Goal: Information Seeking & Learning: Compare options

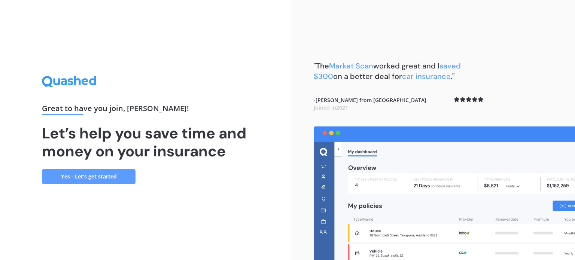
click at [107, 175] on link "Yes - Let’s get started" at bounding box center [89, 176] width 94 height 15
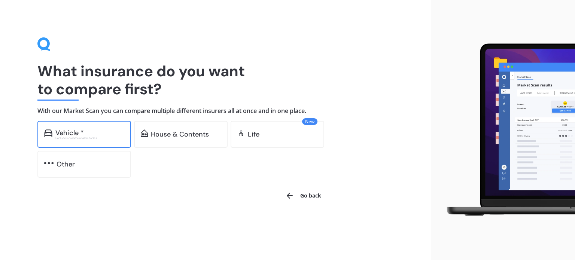
click at [100, 143] on div "Vehicle * Excludes commercial vehicles" at bounding box center [84, 134] width 94 height 27
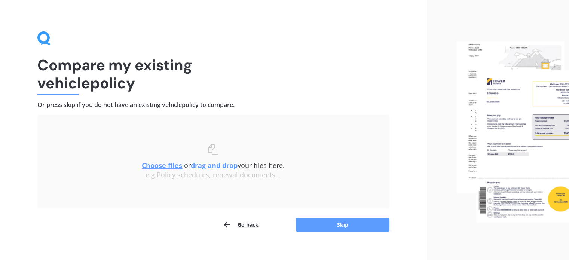
scroll to position [15, 0]
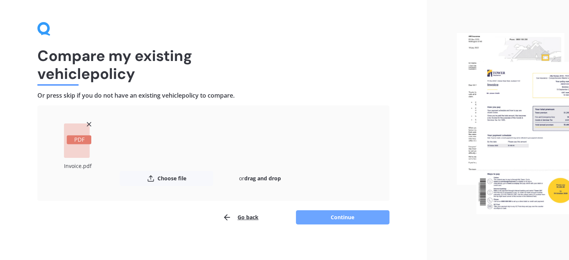
click at [328, 218] on button "Continue" at bounding box center [343, 217] width 94 height 14
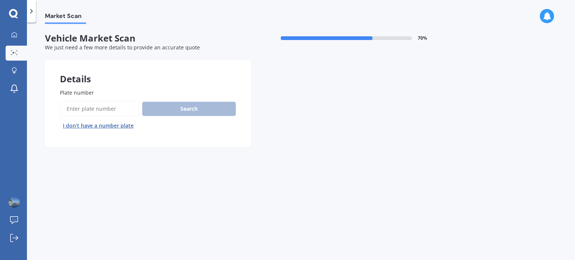
click at [87, 109] on input "Plate number" at bounding box center [99, 109] width 79 height 16
click at [81, 104] on input "Plate number" at bounding box center [99, 109] width 79 height 16
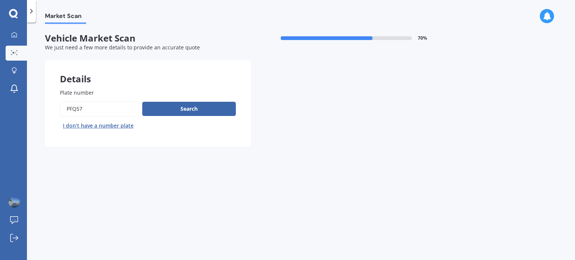
click at [94, 110] on input "Plate number" at bounding box center [99, 109] width 79 height 16
type input "pfq571"
click at [161, 109] on button "Search" at bounding box center [189, 109] width 94 height 14
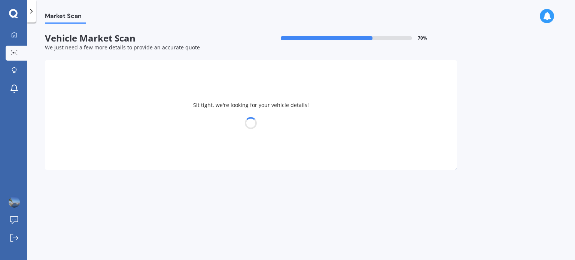
select select "NISSAN"
select select "LEAF"
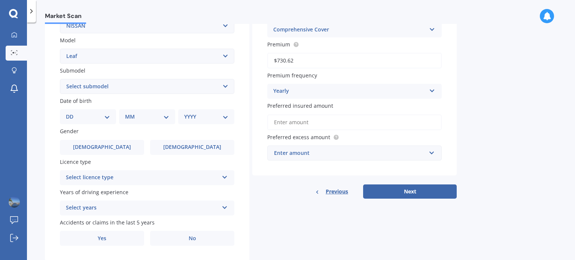
scroll to position [180, 0]
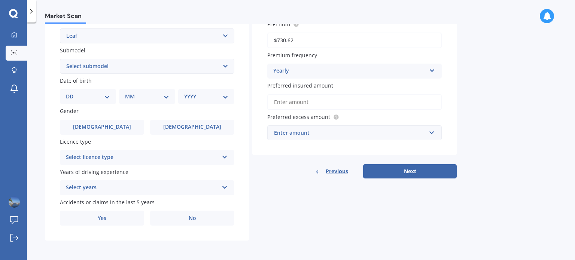
click at [150, 159] on div "Select licence type" at bounding box center [142, 157] width 153 height 9
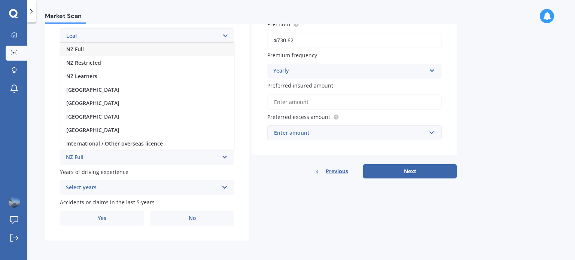
click at [92, 50] on div "NZ Full" at bounding box center [147, 49] width 174 height 13
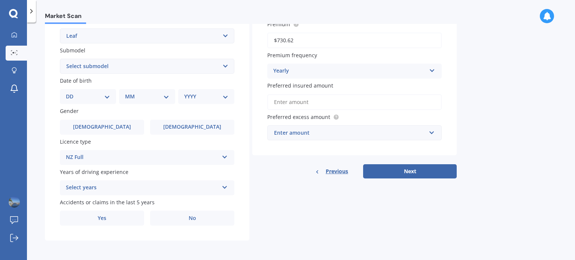
click at [172, 189] on div "Select years" at bounding box center [142, 187] width 153 height 9
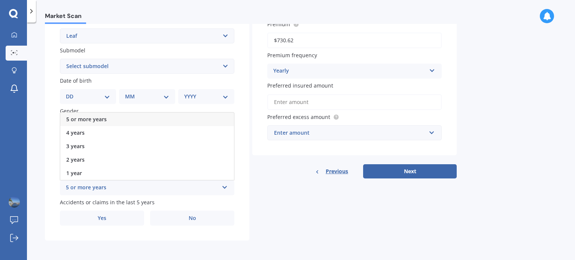
click at [115, 120] on div "5 or more years" at bounding box center [147, 119] width 174 height 13
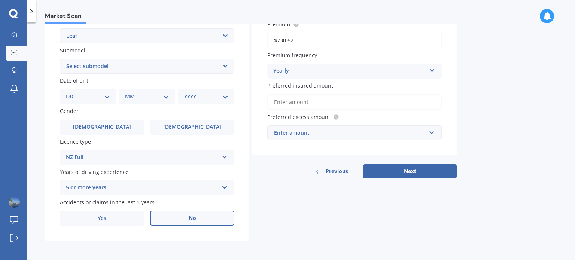
click at [183, 221] on label "No" at bounding box center [192, 218] width 84 height 15
click at [0, 0] on input "No" at bounding box center [0, 0] width 0 height 0
click at [121, 130] on label "[DEMOGRAPHIC_DATA]" at bounding box center [102, 127] width 84 height 15
click at [0, 0] on input "[DEMOGRAPHIC_DATA]" at bounding box center [0, 0] width 0 height 0
click at [105, 100] on select "DD 01 02 03 04 05 06 07 08 09 10 11 12 13 14 15 16 17 18 19 20 21 22 23 24 25 2…" at bounding box center [88, 96] width 44 height 8
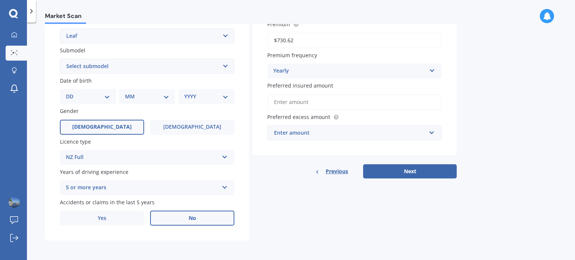
select select "07"
click at [72, 92] on select "DD 01 02 03 04 05 06 07 08 09 10 11 12 13 14 15 16 17 18 19 20 21 22 23 24 25 2…" at bounding box center [88, 96] width 44 height 8
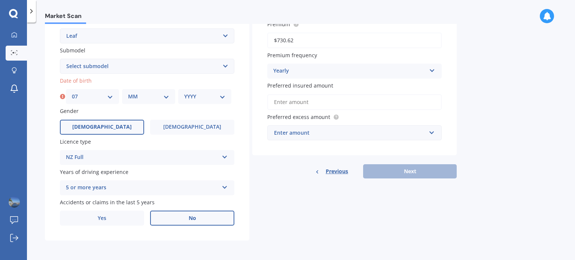
click at [138, 100] on select "MM 01 02 03 04 05 06 07 08 09 10 11 12" at bounding box center [148, 96] width 41 height 8
select select "08"
click at [128, 92] on select "MM 01 02 03 04 05 06 07 08 09 10 11 12" at bounding box center [148, 96] width 41 height 8
click at [203, 97] on select "YYYY 2025 2024 2023 2022 2021 2020 2019 2018 2017 2016 2015 2014 2013 2012 2011…" at bounding box center [204, 96] width 41 height 8
select select "1981"
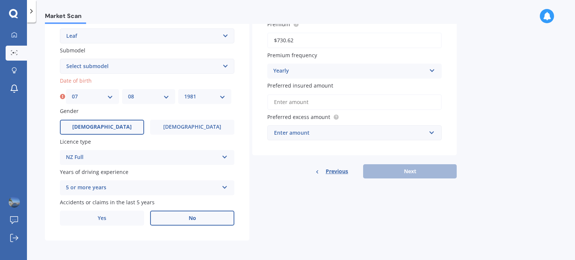
click at [184, 92] on select "YYYY 2025 2024 2023 2022 2021 2020 2019 2018 2017 2016 2015 2014 2013 2012 2011…" at bounding box center [204, 96] width 41 height 8
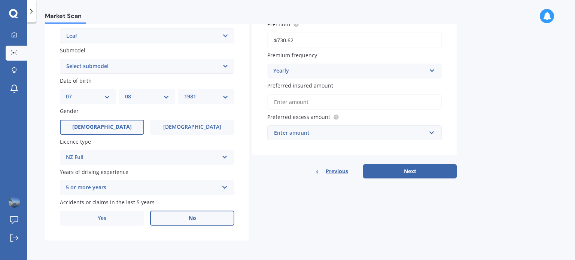
click at [259, 182] on div "Details Plate number Search I don’t have a number plate Year [DATE] Make Select…" at bounding box center [251, 60] width 412 height 361
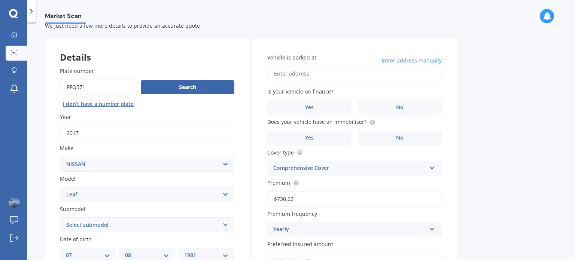
scroll to position [0, 0]
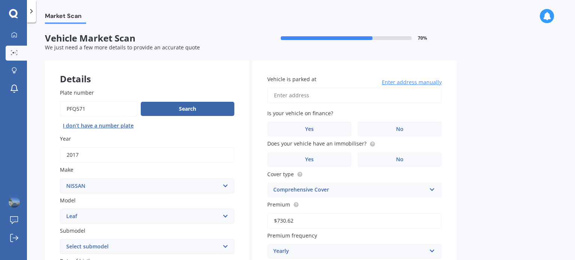
click at [330, 98] on input "Vehicle is parked at" at bounding box center [354, 96] width 174 height 16
type input "[STREET_ADDRESS]"
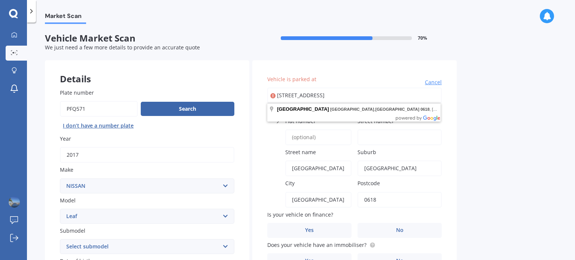
click at [450, 154] on div "Vehicle is parked at [GEOGRAPHIC_DATA], [GEOGRAPHIC_DATA] Cancel Enter street n…" at bounding box center [354, 248] width 204 height 377
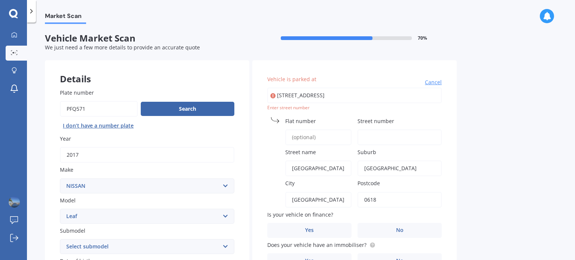
click at [370, 136] on input "Street number" at bounding box center [399, 137] width 84 height 16
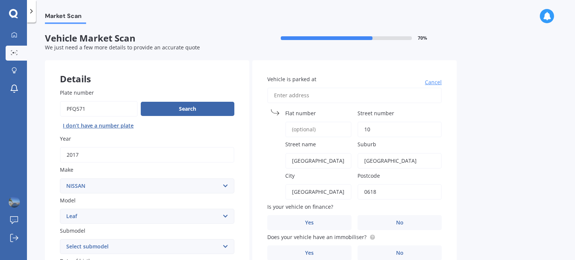
type input "10"
click at [461, 166] on div "Market Scan Vehicle Market Scan 70 % We just need a few more details to provide…" at bounding box center [301, 143] width 548 height 238
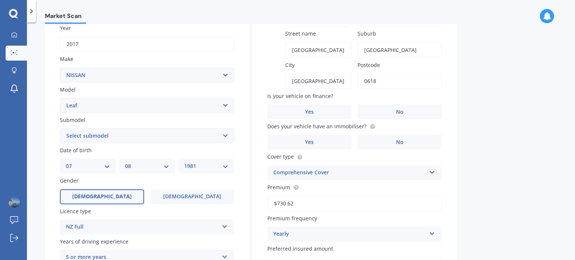
scroll to position [125, 0]
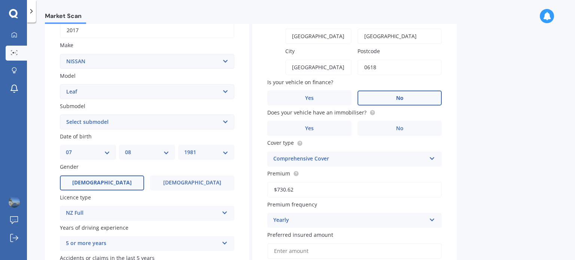
click at [386, 97] on label "No" at bounding box center [399, 98] width 84 height 15
click at [0, 0] on input "No" at bounding box center [0, 0] width 0 height 0
click at [392, 129] on label "No" at bounding box center [399, 128] width 84 height 15
click at [0, 0] on input "No" at bounding box center [0, 0] width 0 height 0
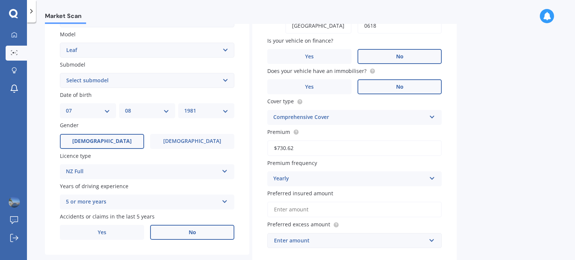
scroll to position [187, 0]
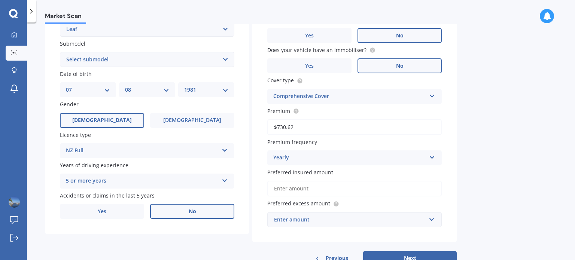
click at [407, 95] on div "Comprehensive Cover" at bounding box center [349, 96] width 153 height 9
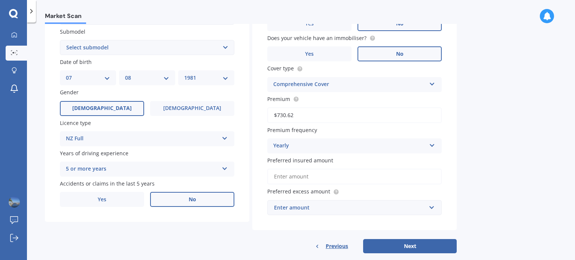
scroll to position [210, 0]
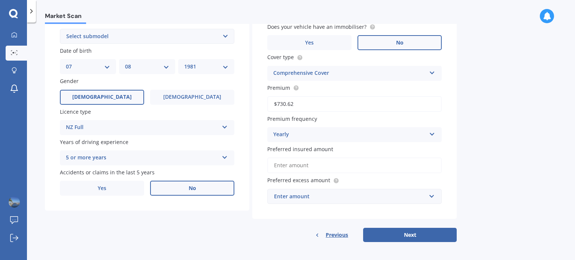
click at [291, 160] on input "Preferred insured amount" at bounding box center [354, 166] width 174 height 16
paste input "$7,819"
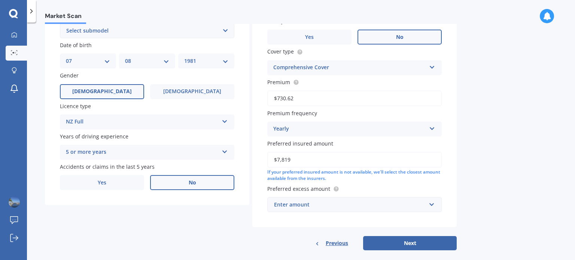
scroll to position [224, 0]
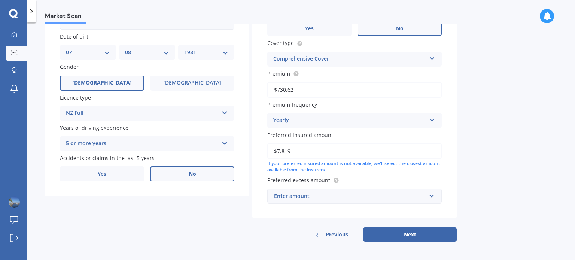
type input "$7,819"
click at [307, 195] on div "Enter amount" at bounding box center [350, 196] width 152 height 8
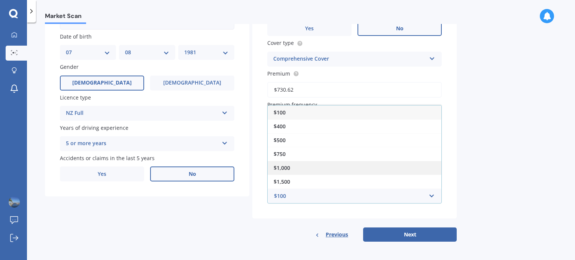
click at [289, 168] on span "$1,000" at bounding box center [282, 167] width 16 height 7
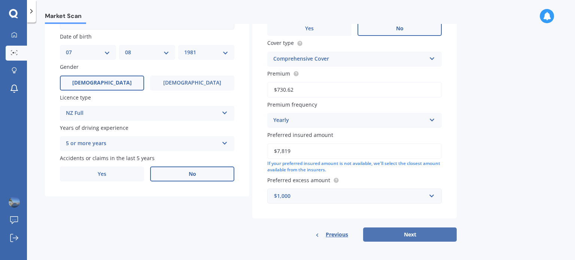
click at [411, 232] on button "Next" at bounding box center [410, 234] width 94 height 14
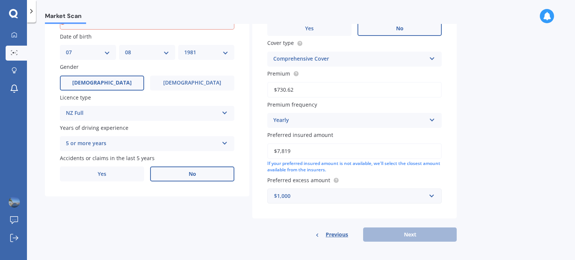
scroll to position [202, 0]
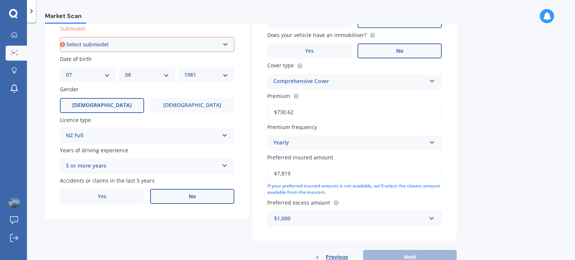
click at [113, 45] on select "Select submodel EV Hybrid" at bounding box center [147, 44] width 174 height 15
select select "EV"
click at [60, 37] on select "Select submodel EV Hybrid" at bounding box center [147, 44] width 174 height 15
click at [395, 251] on button "Next" at bounding box center [410, 257] width 94 height 14
select select "07"
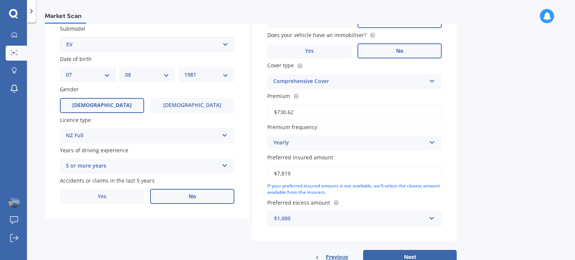
select select "08"
select select "1981"
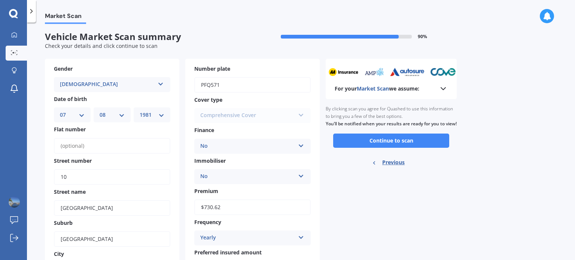
scroll to position [0, 0]
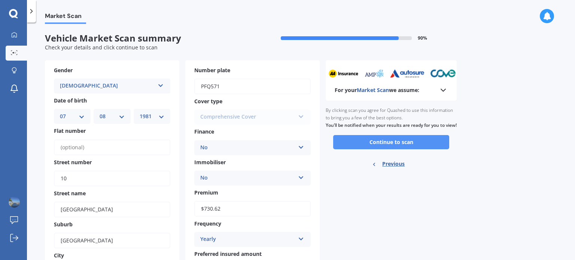
click at [391, 149] on button "Continue to scan" at bounding box center [391, 142] width 116 height 14
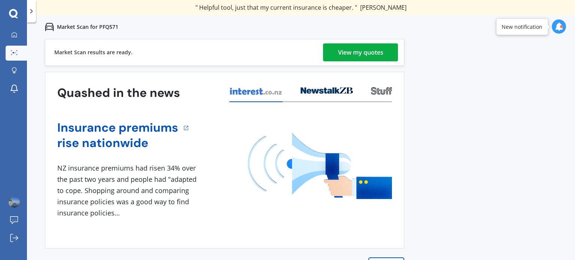
click at [352, 52] on div "View my quotes" at bounding box center [360, 52] width 45 height 18
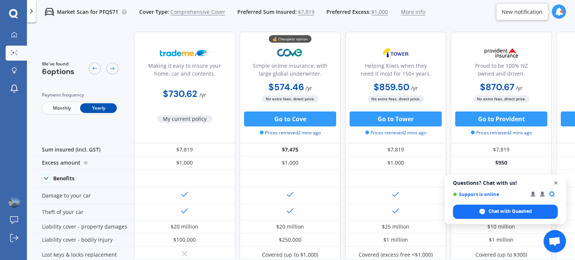
click at [554, 183] on span "Close chat" at bounding box center [555, 182] width 9 height 9
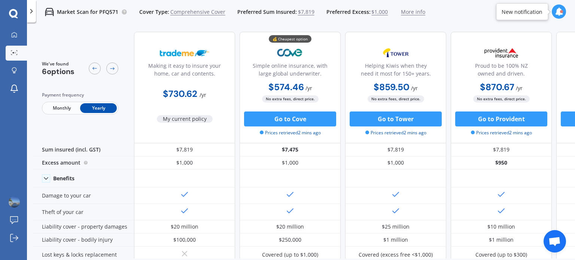
click at [556, 9] on icon at bounding box center [559, 11] width 8 height 8
click at [489, 15] on div "Market Scan for PFQ571 Cover Type: Comprehensive Cover Preferred Sum Insured: $…" at bounding box center [301, 12] width 548 height 24
click at [16, 34] on icon at bounding box center [14, 35] width 6 height 6
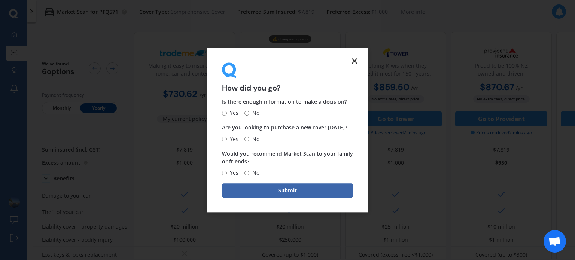
drag, startPoint x: 352, startPoint y: 62, endPoint x: 343, endPoint y: 65, distance: 9.6
click at [352, 62] on icon at bounding box center [354, 60] width 9 height 9
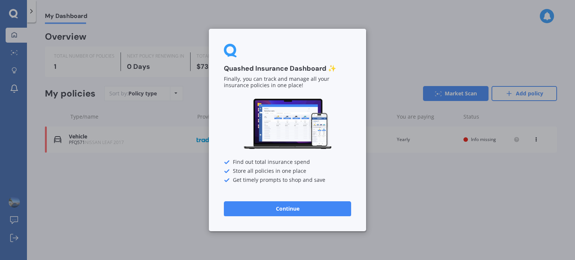
click at [277, 210] on button "Continue" at bounding box center [287, 208] width 127 height 15
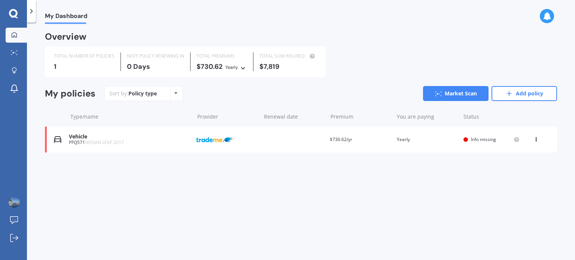
click at [482, 140] on span "Info missing" at bounding box center [483, 139] width 25 height 6
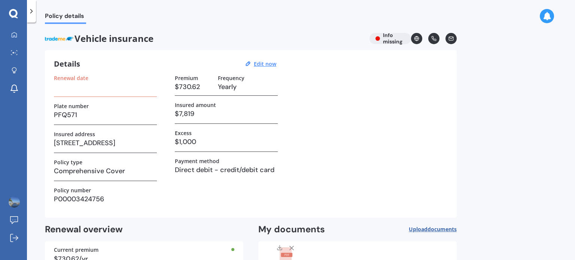
click at [93, 91] on h3 at bounding box center [105, 86] width 103 height 11
click at [94, 88] on h3 at bounding box center [105, 86] width 103 height 11
click at [66, 92] on h3 at bounding box center [105, 86] width 103 height 11
drag, startPoint x: 63, startPoint y: 73, endPoint x: 62, endPoint y: 78, distance: 4.9
click at [63, 73] on div "Details Edit now Renewal date Plate number PFQ571 Insured address [STREET_ADDRE…" at bounding box center [251, 134] width 412 height 168
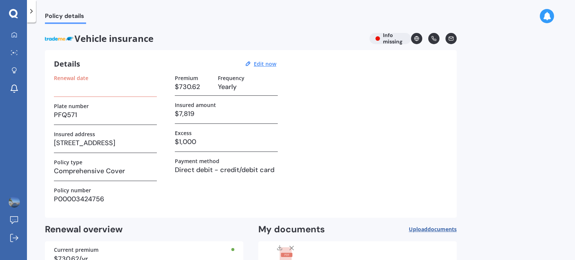
drag, startPoint x: 64, startPoint y: 89, endPoint x: 64, endPoint y: 94, distance: 4.5
click at [64, 90] on h3 at bounding box center [105, 86] width 103 height 11
click at [65, 95] on div "Renewal date" at bounding box center [105, 86] width 103 height 22
click at [262, 65] on u "Edit now" at bounding box center [265, 63] width 22 height 7
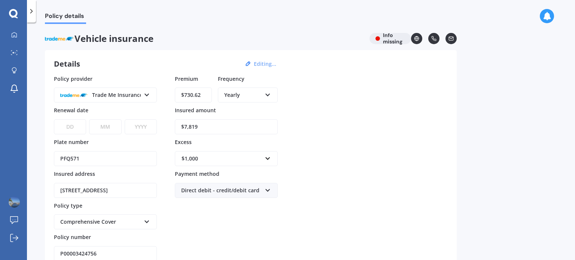
click at [81, 127] on select "DD 01 02 03 04 05 06 07 08 09 10 11 12 13 14 15 16 17 18 19 20 21 22 23 24 25 2…" at bounding box center [70, 126] width 32 height 15
select select "01"
click at [54, 119] on select "DD 01 02 03 04 05 06 07 08 09 10 11 12 13 14 15 16 17 18 19 20 21 22 23 24 25 2…" at bounding box center [70, 126] width 32 height 15
click at [107, 125] on select "MM 01 02 03 04 05 06 07 08 09 10 11 12" at bounding box center [105, 126] width 32 height 15
select select "05"
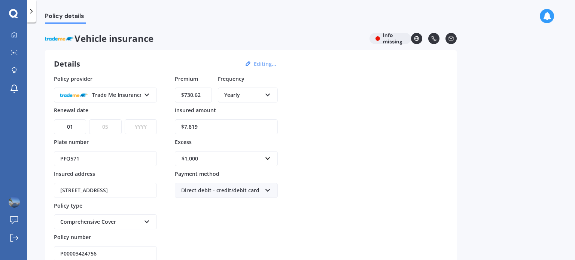
click at [89, 119] on select "MM 01 02 03 04 05 06 07 08 09 10 11 12" at bounding box center [105, 126] width 32 height 15
click at [134, 123] on select "YYYY 2027 2026 2025 2024 2023 2022 2021 2020 2019 2018 2017 2016 2015 2014 2013…" at bounding box center [141, 126] width 32 height 15
select select "2026"
click at [125, 119] on select "YYYY 2027 2026 2025 2024 2023 2022 2021 2020 2019 2018 2017 2016 2015 2014 2013…" at bounding box center [141, 126] width 32 height 15
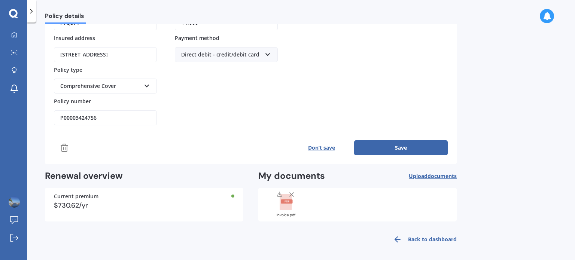
click at [377, 148] on button "Save" at bounding box center [401, 147] width 94 height 15
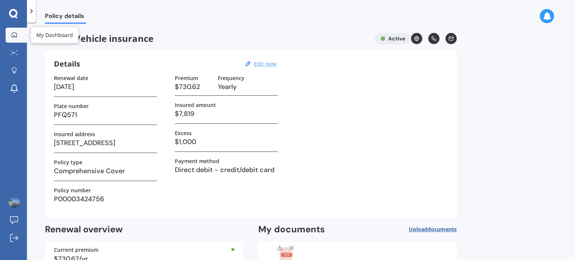
click at [14, 37] on icon at bounding box center [14, 35] width 6 height 6
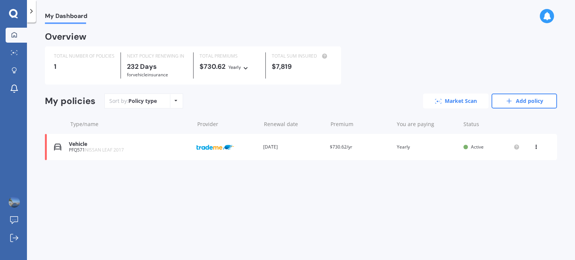
click at [436, 107] on link "Market Scan" at bounding box center [455, 101] width 65 height 15
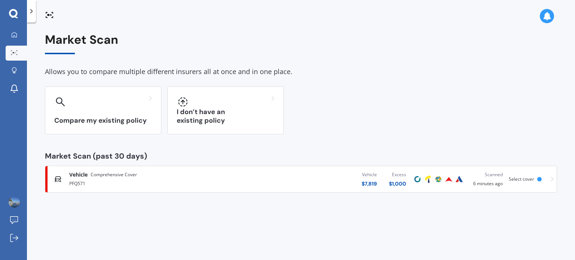
click at [552, 178] on icon at bounding box center [551, 179] width 3 height 5
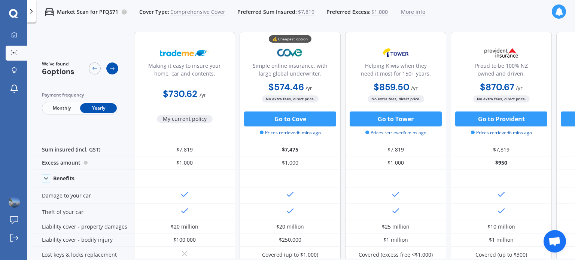
click at [114, 71] on icon at bounding box center [112, 68] width 6 height 6
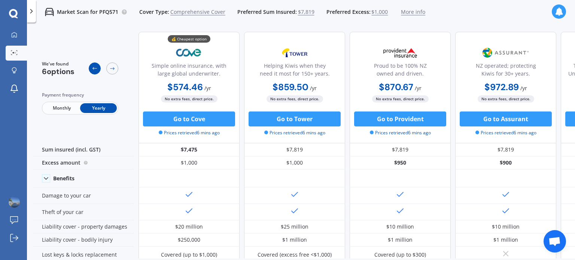
click at [96, 69] on icon at bounding box center [95, 68] width 6 height 6
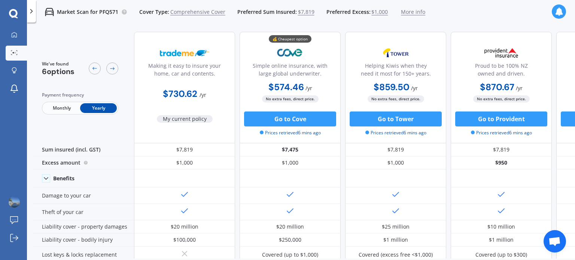
click at [61, 73] on span "6 options" at bounding box center [58, 72] width 33 height 10
click at [16, 15] on icon at bounding box center [13, 13] width 9 height 9
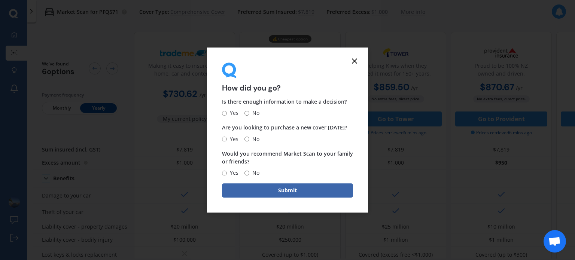
click at [356, 61] on icon at bounding box center [354, 60] width 9 height 9
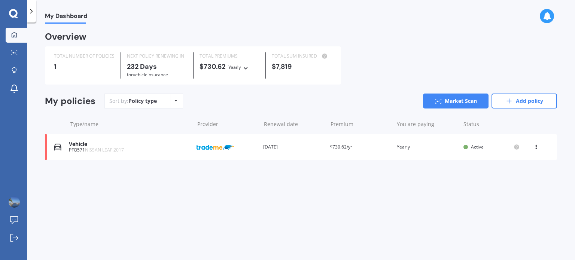
click at [538, 146] on icon at bounding box center [535, 145] width 5 height 4
click at [332, 199] on div "My Dashboard Overview TOTAL NUMBER OF POLICIES 1 NEXT POLICY RENEWING [DATE] fo…" at bounding box center [301, 143] width 548 height 238
click at [528, 99] on link "Add policy" at bounding box center [523, 101] width 65 height 15
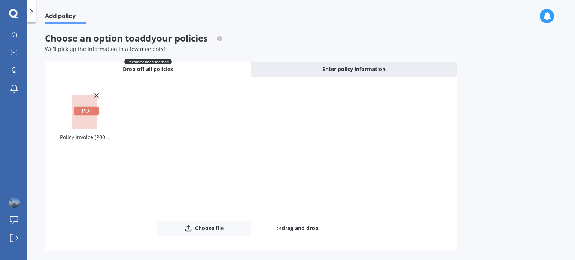
scroll to position [27, 0]
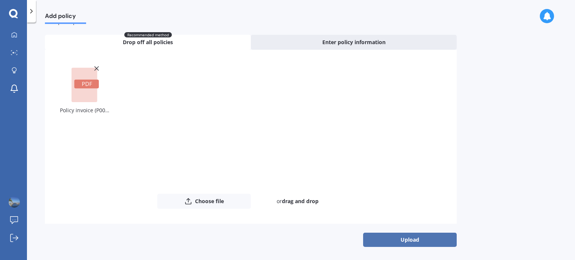
click at [393, 239] on button "Upload" at bounding box center [410, 240] width 94 height 14
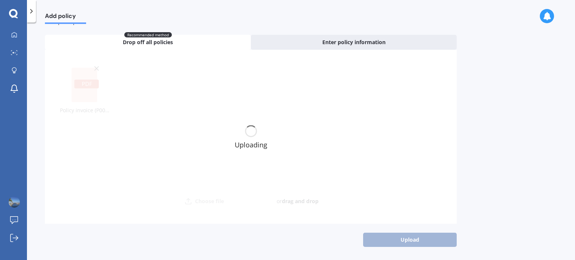
scroll to position [0, 0]
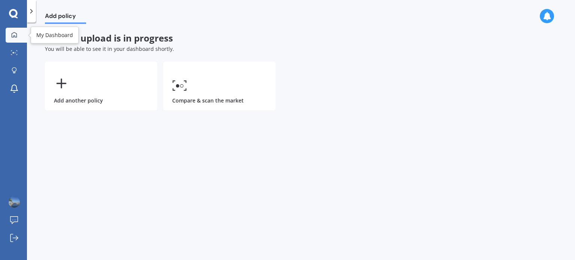
click at [12, 32] on icon at bounding box center [14, 35] width 6 height 6
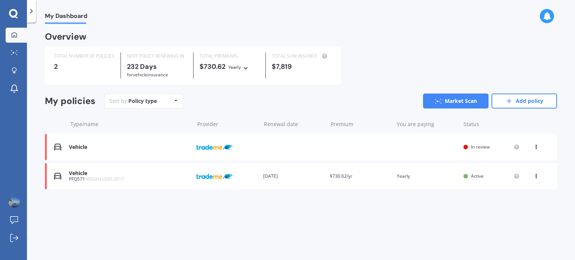
click at [149, 147] on div "Vehicle" at bounding box center [130, 147] width 122 height 6
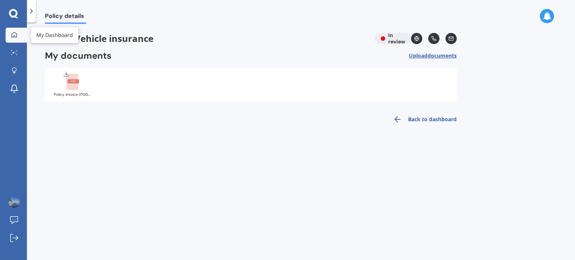
click at [11, 35] on icon at bounding box center [14, 35] width 6 height 6
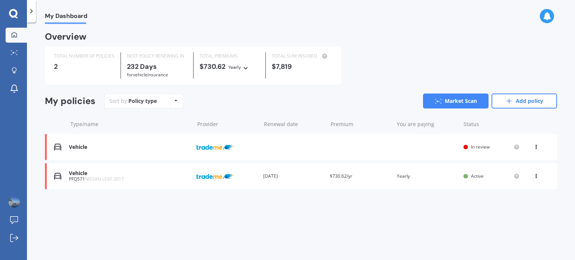
click at [87, 149] on div "Vehicle" at bounding box center [130, 147] width 122 height 6
